Goal: Task Accomplishment & Management: Use online tool/utility

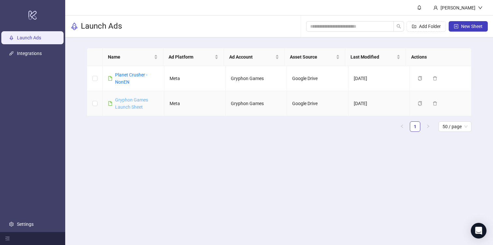
click at [132, 100] on link "Gryphon Games Launch Sheet" at bounding box center [131, 103] width 33 height 12
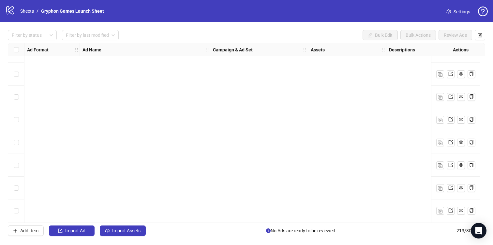
scroll to position [756, 0]
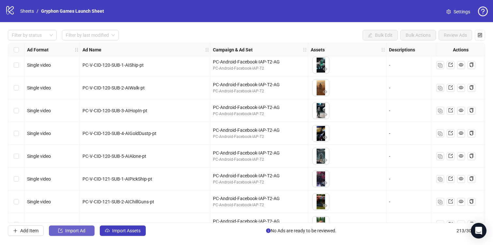
click at [78, 233] on span "Import Ad" at bounding box center [75, 231] width 20 height 5
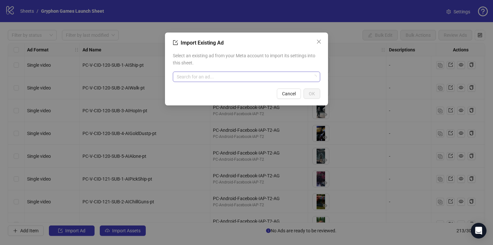
click at [226, 80] on input "search" at bounding box center [244, 77] width 134 height 10
paste input "**********"
type input "**********"
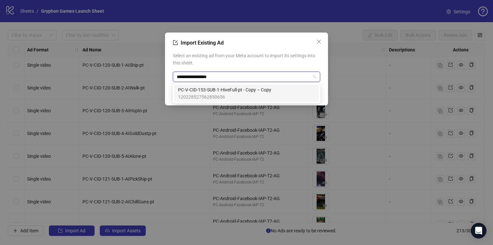
click at [264, 94] on span "120228527562850656" at bounding box center [224, 97] width 93 height 7
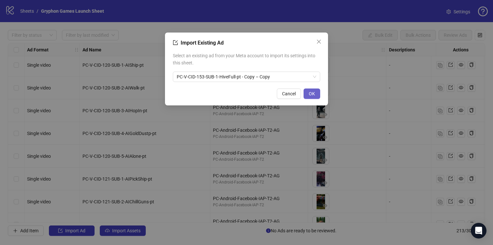
click at [313, 96] on span "OK" at bounding box center [312, 93] width 6 height 5
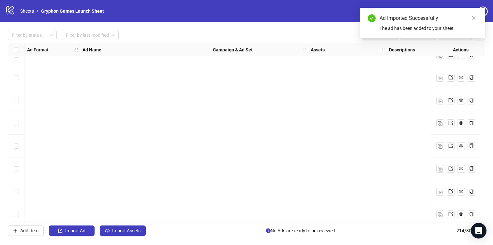
scroll to position [4719, 0]
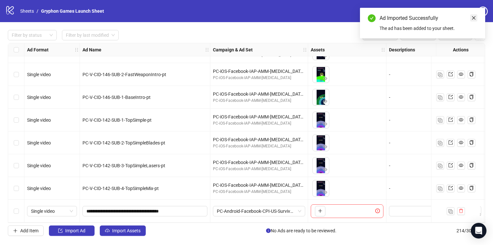
click at [472, 16] on icon "close" at bounding box center [474, 18] width 4 height 4
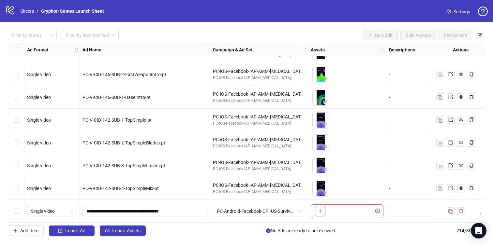
click at [318, 209] on icon "plus" at bounding box center [320, 211] width 5 height 5
click at [319, 211] on icon "plus" at bounding box center [320, 211] width 4 height 0
click at [458, 209] on button "button" at bounding box center [461, 212] width 8 height 8
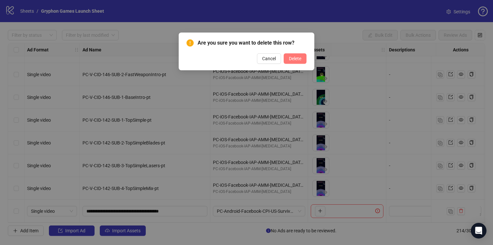
drag, startPoint x: 291, startPoint y: 59, endPoint x: 293, endPoint y: 63, distance: 3.8
click at [291, 59] on span "Delete" at bounding box center [295, 58] width 12 height 5
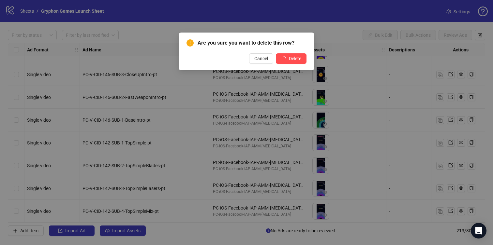
scroll to position [4697, 0]
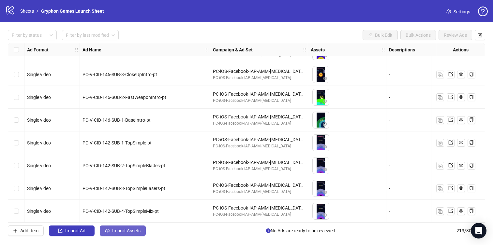
click at [133, 232] on span "Import Assets" at bounding box center [126, 231] width 28 height 5
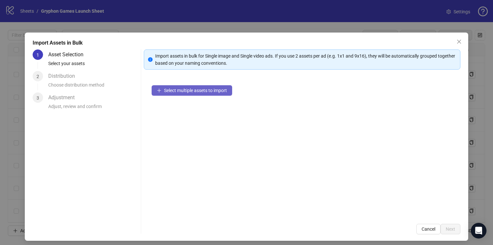
click at [190, 93] on button "Select multiple assets to import" at bounding box center [192, 90] width 81 height 10
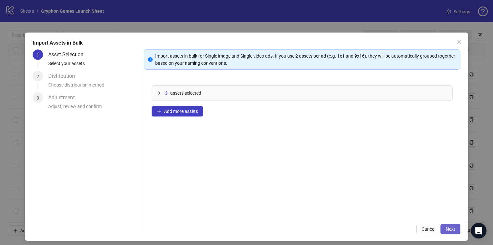
click at [446, 230] on span "Next" at bounding box center [450, 229] width 9 height 5
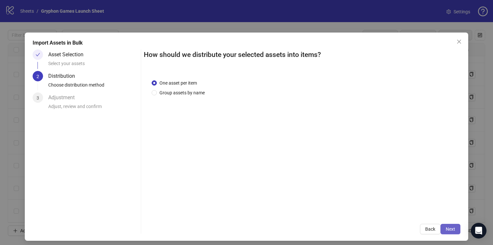
click at [446, 230] on span "Next" at bounding box center [450, 229] width 9 height 5
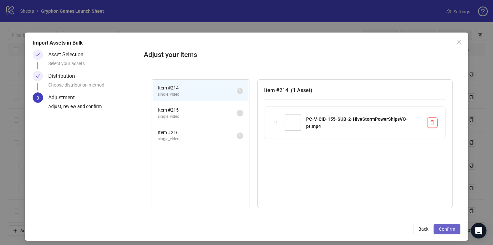
click at [447, 232] on button "Confirm" at bounding box center [447, 229] width 27 height 10
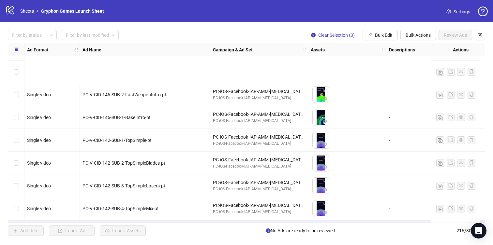
scroll to position [4765, 0]
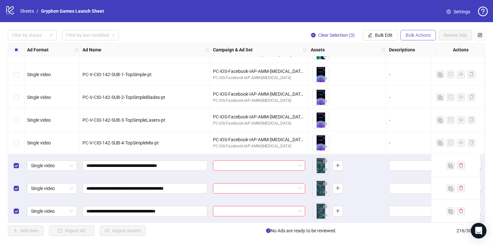
click at [412, 37] on span "Bulk Actions" at bounding box center [418, 35] width 25 height 5
click at [387, 38] on button "Bulk Edit" at bounding box center [380, 35] width 35 height 10
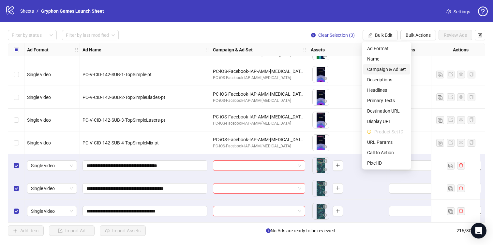
click at [392, 68] on span "Campaign & Ad Set" at bounding box center [386, 69] width 39 height 7
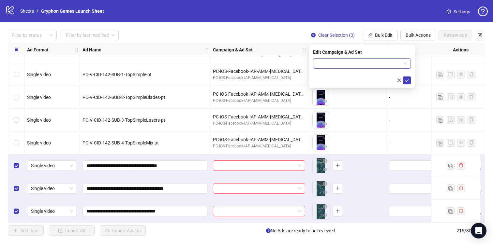
click at [343, 65] on input "search" at bounding box center [359, 64] width 84 height 10
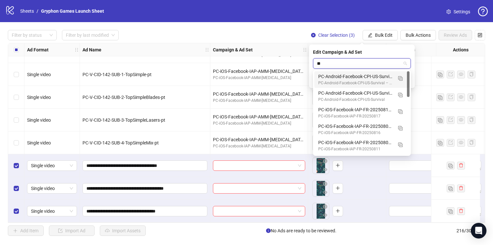
type input "***"
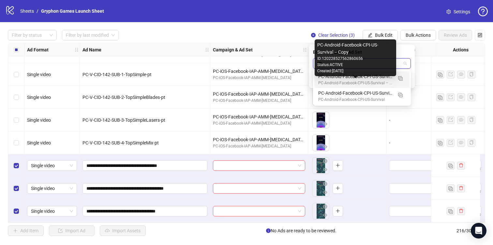
click at [342, 81] on div "PC-Android-Facebook-CPI-US-Survival – Copy" at bounding box center [355, 83] width 74 height 6
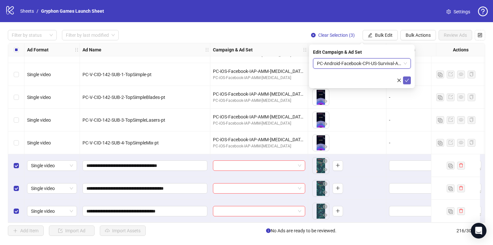
click at [407, 78] on icon "check" at bounding box center [407, 80] width 5 height 5
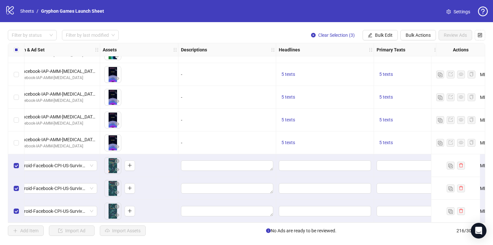
scroll to position [4765, 308]
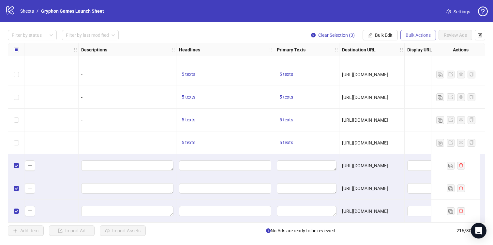
click at [418, 35] on span "Bulk Actions" at bounding box center [418, 35] width 25 height 5
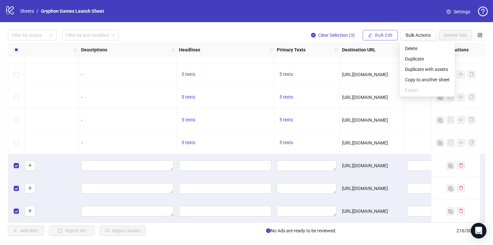
click at [382, 39] on button "Bulk Edit" at bounding box center [380, 35] width 35 height 10
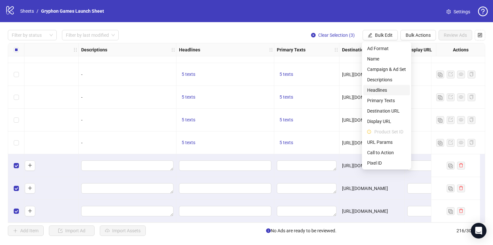
click at [393, 90] on span "Headlines" at bounding box center [386, 90] width 39 height 7
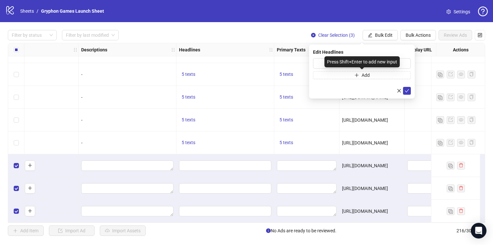
click at [349, 61] on div "Press Shift+Enter to add new input" at bounding box center [361, 61] width 75 height 11
click at [402, 63] on input "text" at bounding box center [362, 63] width 98 height 10
type input "**********"
click at [368, 75] on span "Add" at bounding box center [366, 75] width 8 height 5
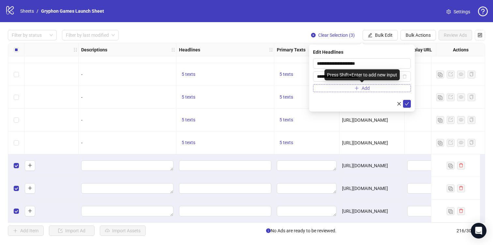
type input "**********"
click at [363, 90] on span "Add" at bounding box center [366, 88] width 8 height 5
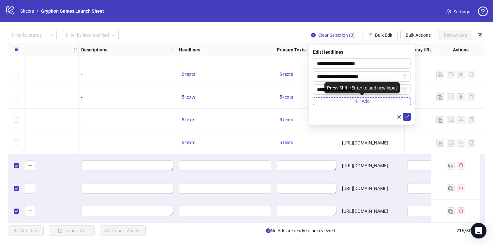
type input "**********"
click at [369, 102] on span "Add" at bounding box center [366, 101] width 8 height 5
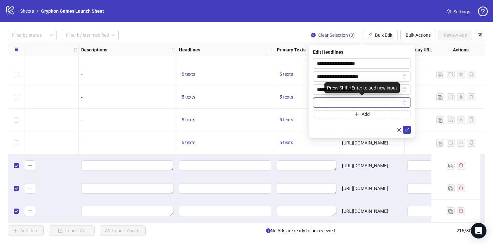
click at [346, 104] on input "text" at bounding box center [359, 102] width 84 height 7
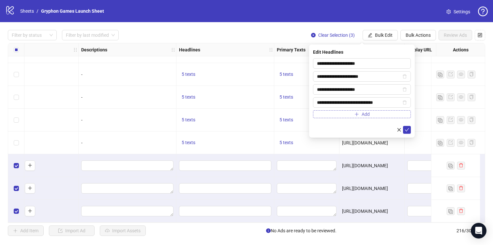
type input "**********"
click at [345, 115] on button "Add" at bounding box center [362, 115] width 98 height 8
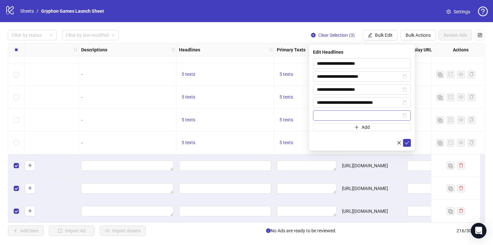
click at [322, 113] on input "text" at bounding box center [359, 115] width 84 height 7
type input "**********"
click at [406, 143] on icon "check" at bounding box center [407, 143] width 5 height 5
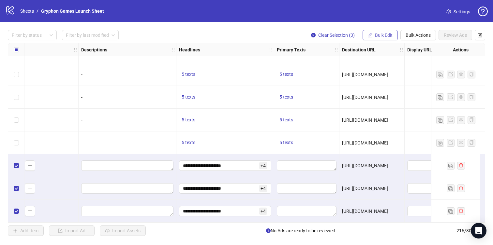
click at [378, 34] on span "Bulk Edit" at bounding box center [384, 35] width 18 height 5
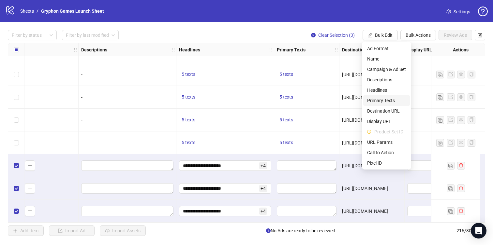
click at [400, 102] on span "Primary Texts" at bounding box center [386, 100] width 39 height 7
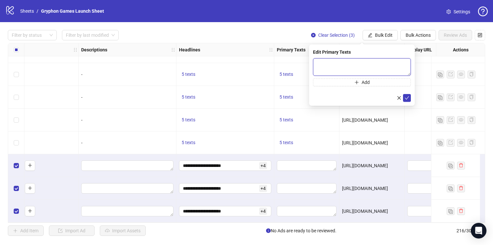
click at [360, 66] on textarea at bounding box center [362, 67] width 98 height 18
type textarea "*"
type textarea "**********"
click at [366, 83] on span "Add" at bounding box center [366, 82] width 8 height 5
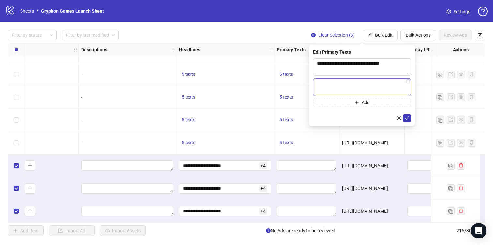
click at [376, 83] on textarea at bounding box center [362, 88] width 98 height 18
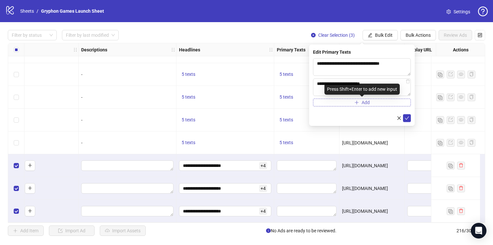
type textarea "**********"
click at [371, 102] on button "Add" at bounding box center [362, 103] width 98 height 8
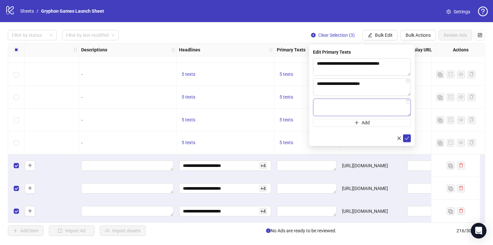
click at [350, 102] on textarea at bounding box center [362, 108] width 98 height 18
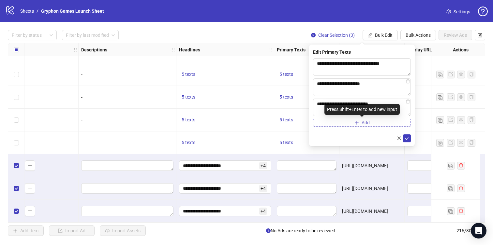
type textarea "**********"
click at [348, 124] on button "Add" at bounding box center [362, 123] width 98 height 8
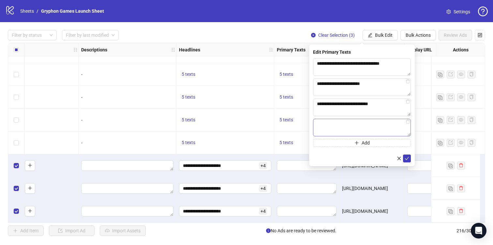
click at [350, 123] on textarea at bounding box center [362, 128] width 98 height 18
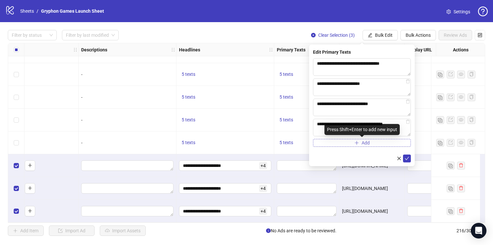
type textarea "**********"
click at [351, 143] on button "Add" at bounding box center [362, 143] width 98 height 8
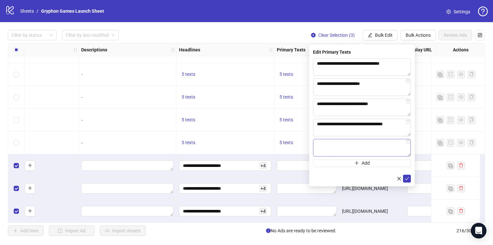
click at [344, 144] on textarea at bounding box center [362, 148] width 98 height 18
type textarea "**********"
click at [405, 178] on icon "check" at bounding box center [407, 179] width 5 height 5
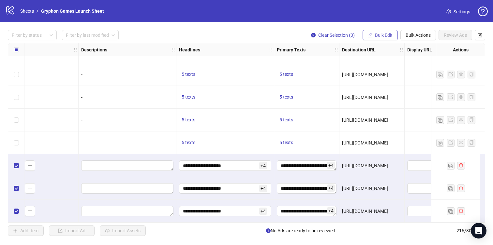
click at [383, 33] on span "Bulk Edit" at bounding box center [384, 35] width 18 height 5
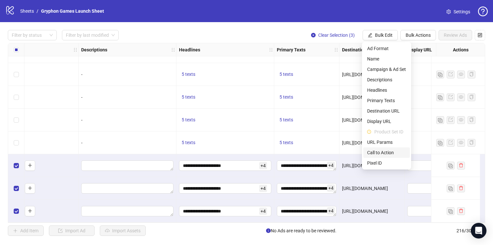
click at [392, 153] on span "Call to Action" at bounding box center [386, 152] width 39 height 7
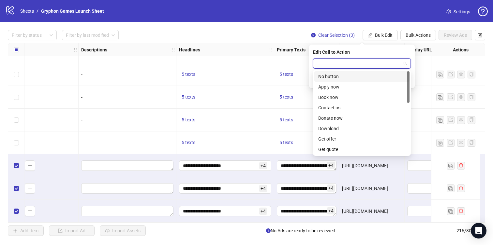
click at [385, 64] on input "search" at bounding box center [359, 64] width 84 height 10
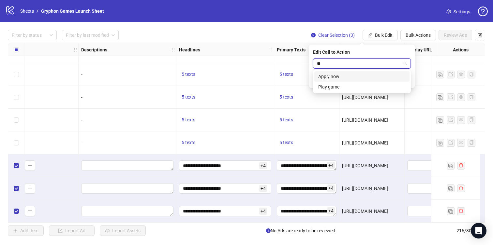
scroll to position [0, 0]
type input "****"
click at [355, 77] on div "Play game" at bounding box center [361, 76] width 87 height 7
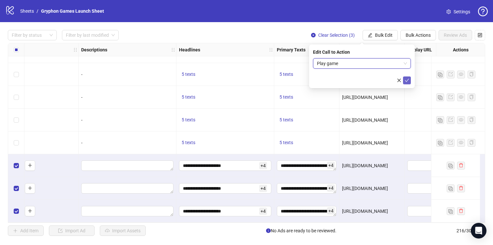
click at [406, 82] on span "submit" at bounding box center [407, 80] width 5 height 5
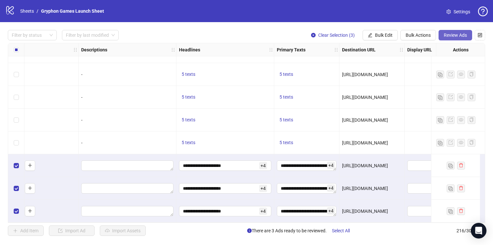
click at [455, 33] on span "Review Ads" at bounding box center [455, 35] width 23 height 5
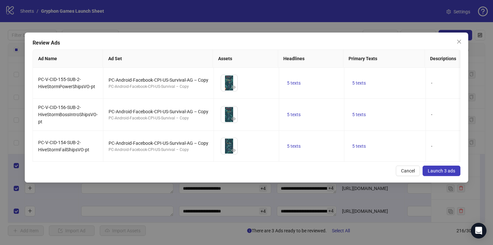
click at [440, 173] on span "Launch 3 ads" at bounding box center [441, 171] width 27 height 5
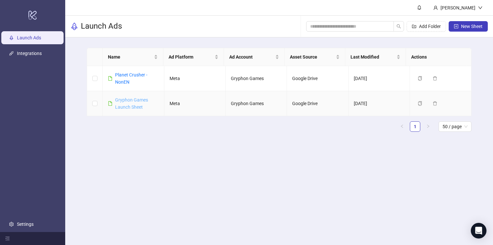
click at [136, 109] on link "Gryphon Games Launch Sheet" at bounding box center [131, 103] width 33 height 12
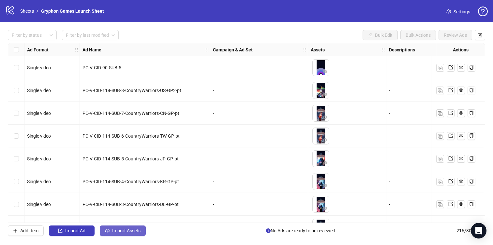
click at [134, 232] on span "Import Assets" at bounding box center [126, 231] width 28 height 5
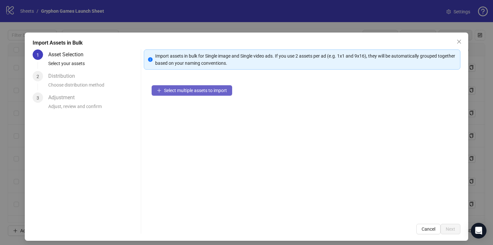
click at [196, 92] on span "Select multiple assets to import" at bounding box center [195, 90] width 63 height 5
click at [217, 94] on button "Select multiple assets to import" at bounding box center [192, 90] width 81 height 10
